Goal: Task Accomplishment & Management: Manage account settings

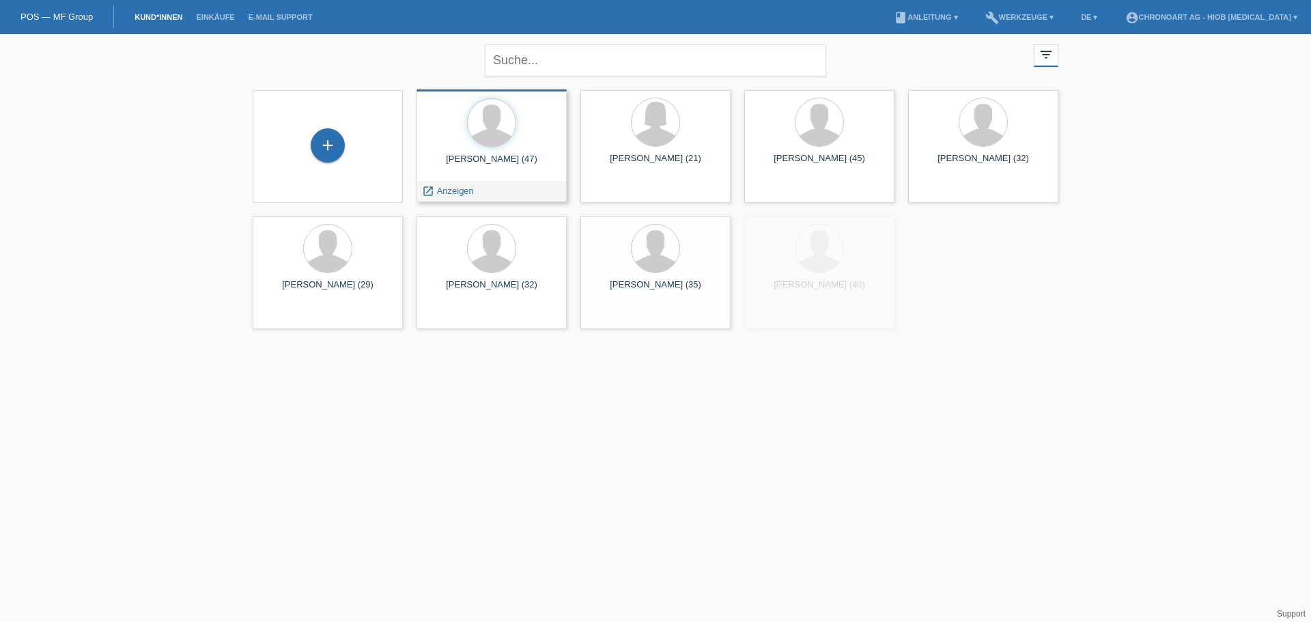
click at [460, 189] on span "Anzeigen" at bounding box center [455, 191] width 37 height 10
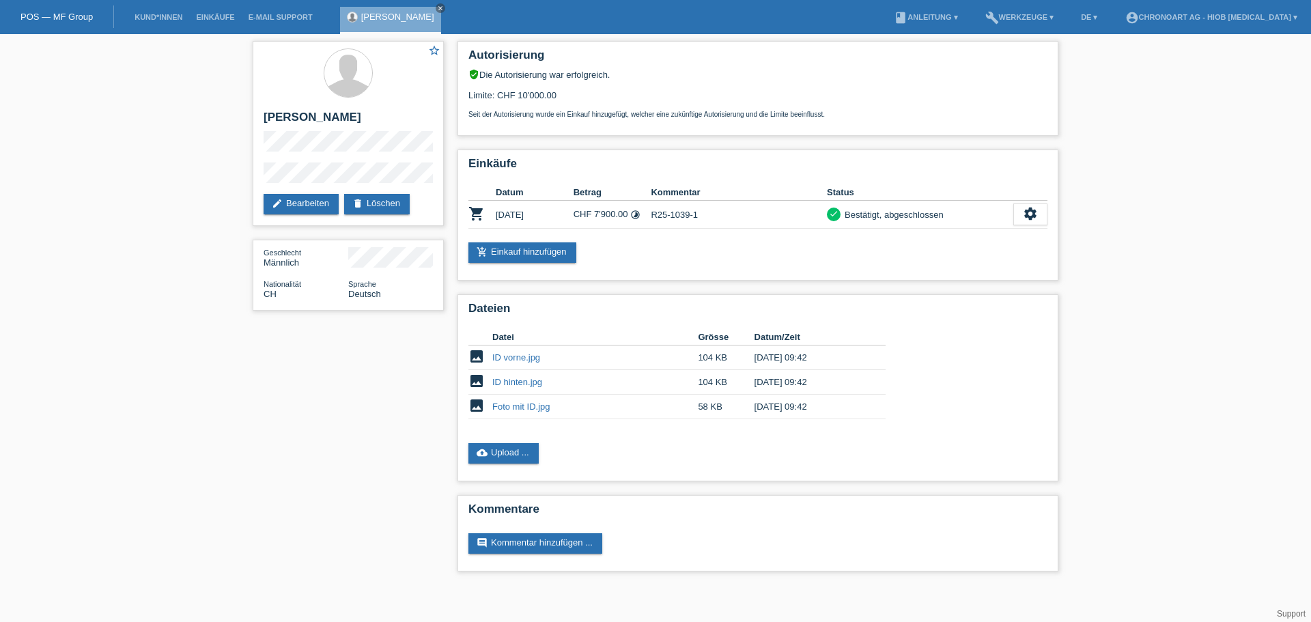
click at [59, 18] on link "POS — MF Group" at bounding box center [56, 17] width 72 height 10
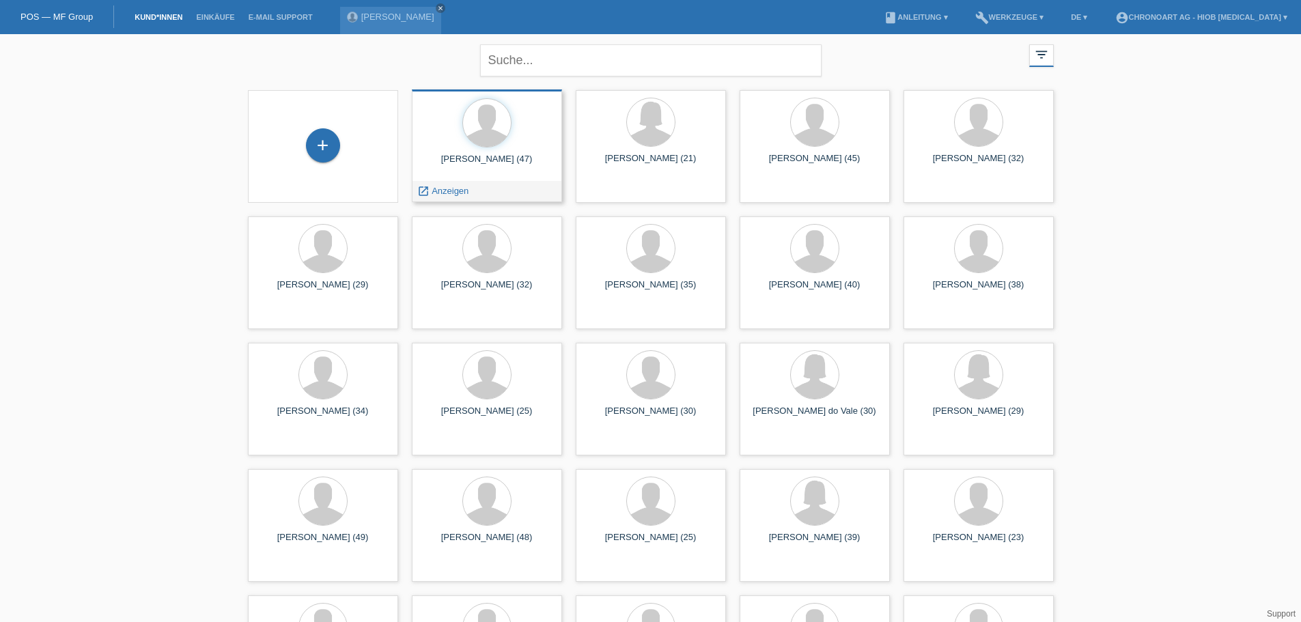
click at [477, 195] on div "launch Anzeigen" at bounding box center [486, 191] width 149 height 20
click at [451, 191] on span "Anzeigen" at bounding box center [449, 191] width 37 height 10
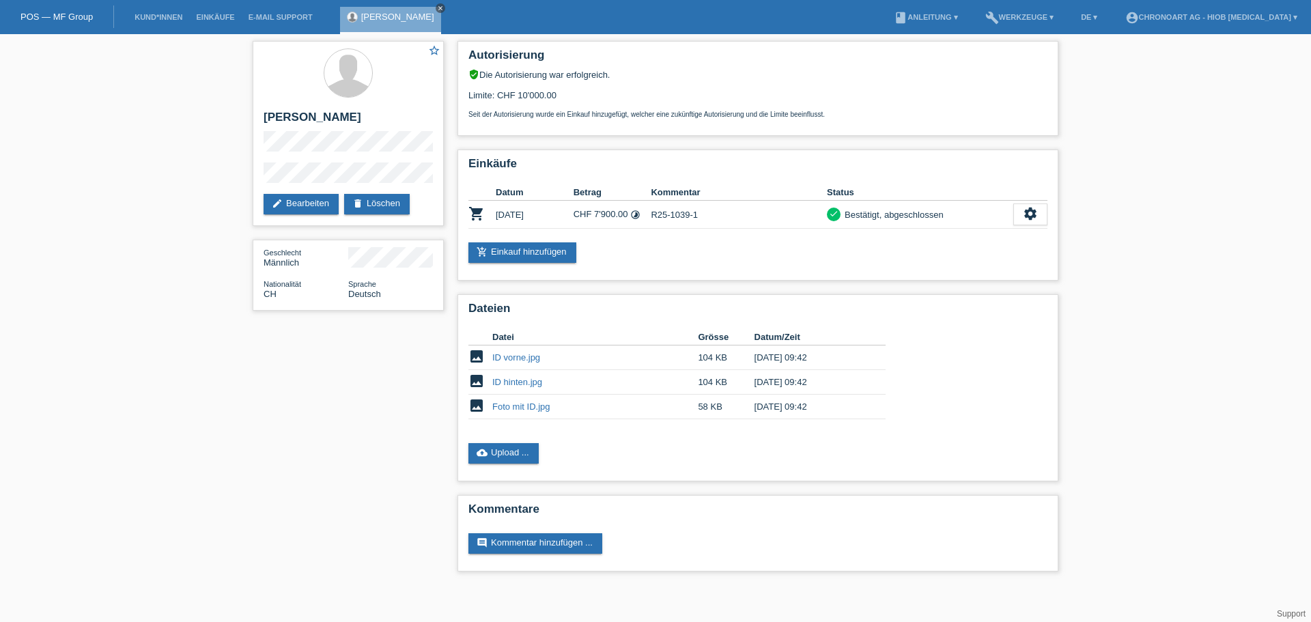
click at [437, 7] on icon "close" at bounding box center [440, 8] width 7 height 7
click at [502, 460] on link "cloud_upload Upload ..." at bounding box center [503, 453] width 70 height 20
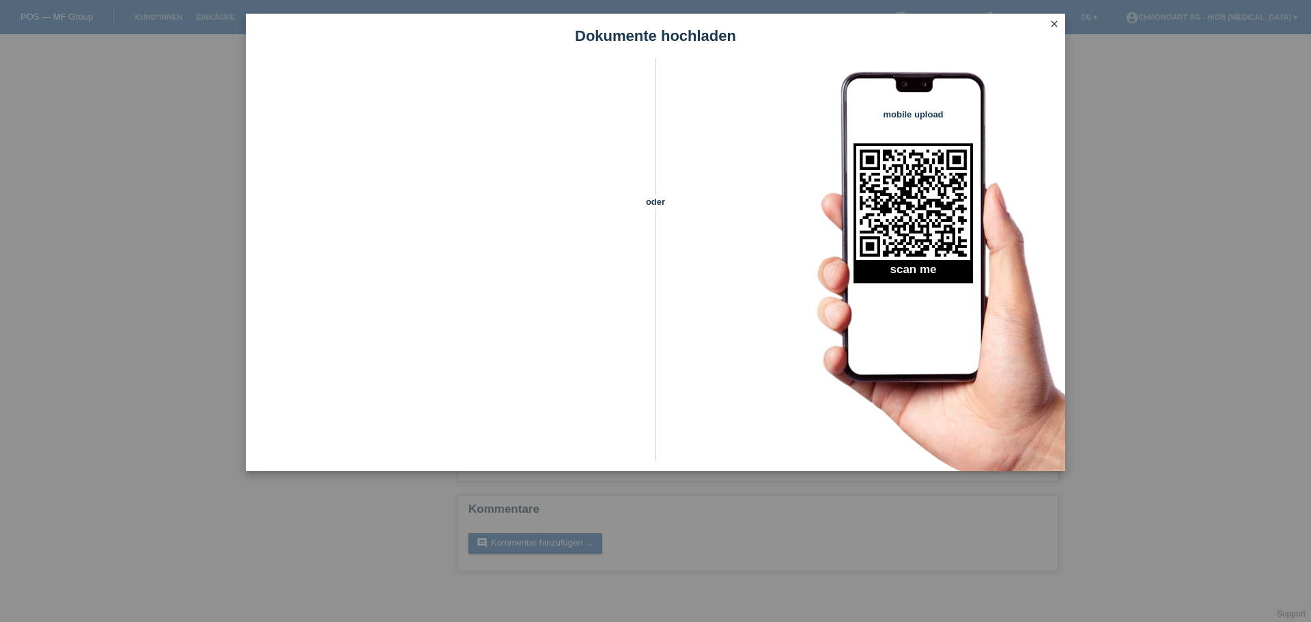
click at [160, 296] on div "Dokumente hochladen oder mobile upload scan me close" at bounding box center [655, 311] width 1311 height 622
click at [1056, 23] on icon "close" at bounding box center [1054, 23] width 11 height 11
